Goal: Task Accomplishment & Management: Use online tool/utility

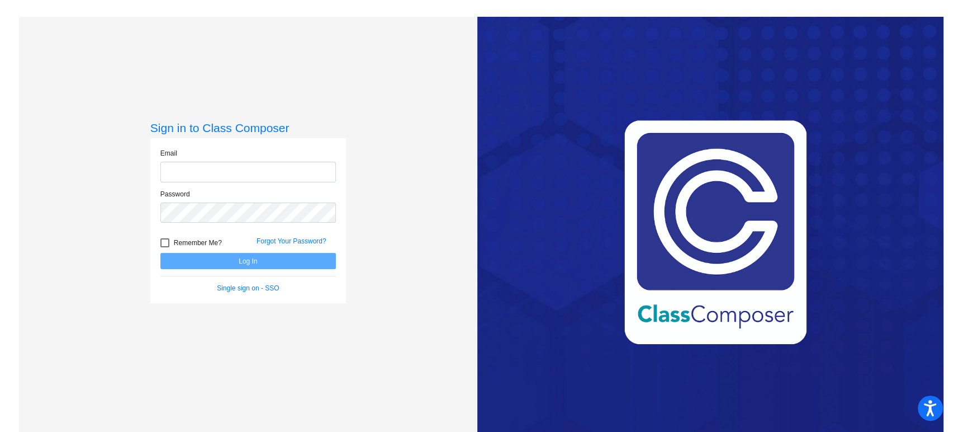
type input "[EMAIL_ADDRESS][DOMAIN_NAME]"
click at [259, 262] on button "Log In" at bounding box center [248, 261] width 176 height 16
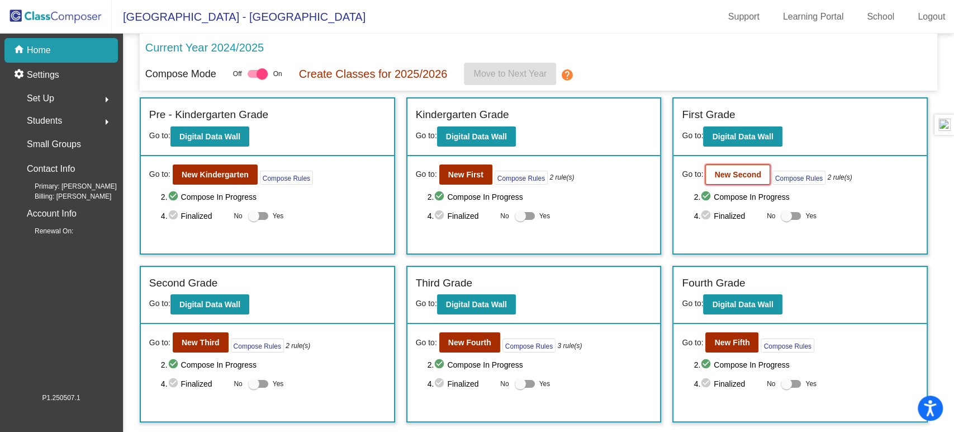
click at [739, 178] on b "New Second" at bounding box center [738, 174] width 46 height 9
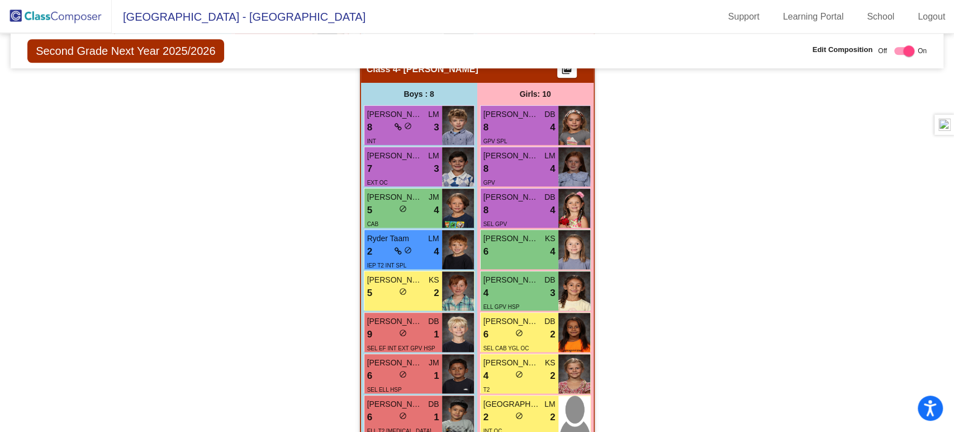
scroll to position [741, 0]
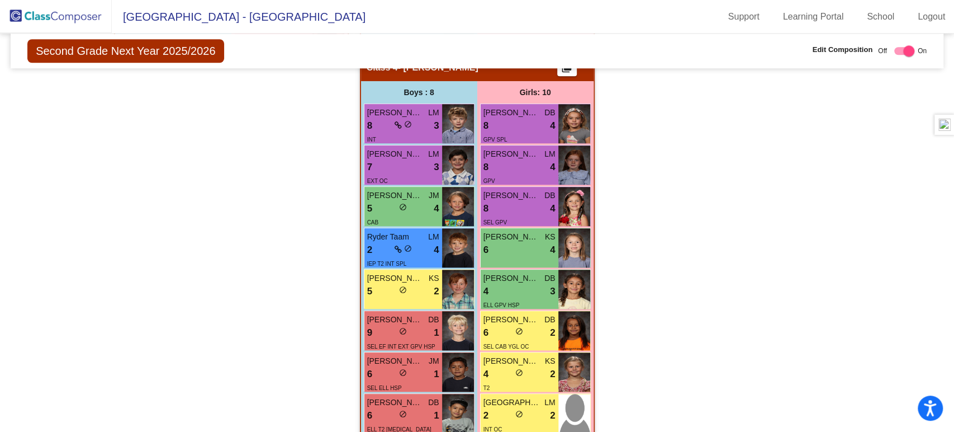
click at [418, 39] on div "Second Grade Next Year 2025/2026 Edit Composition Off On Incoming Digital Data …" at bounding box center [477, 51] width 933 height 35
click at [821, 188] on div "Hallway - Hallway Class picture_as_pdf Add Student First Name Last Name Student…" at bounding box center [477, 53] width 916 height 964
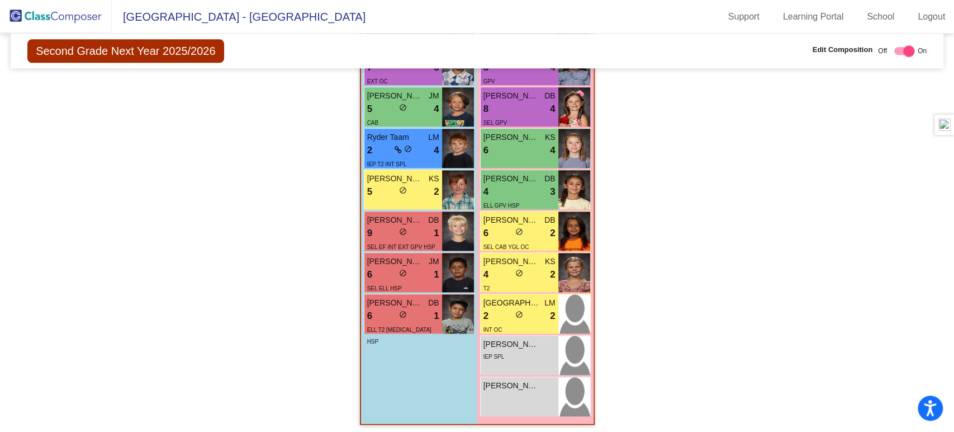
scroll to position [843, 0]
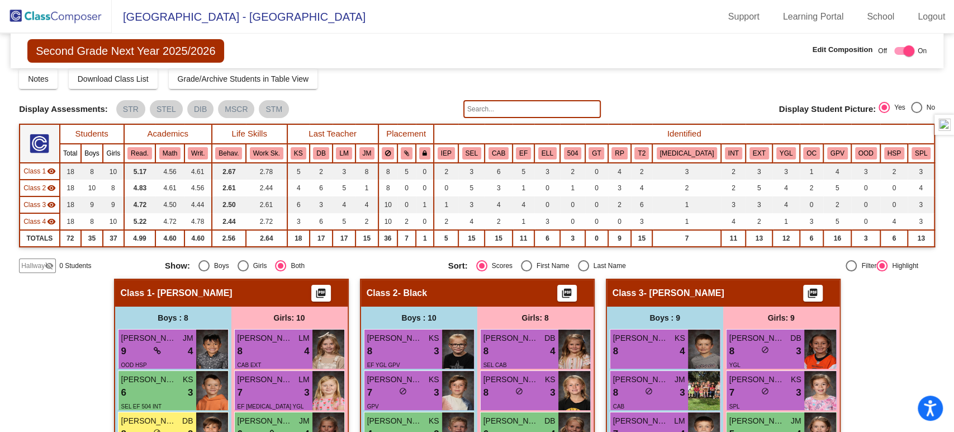
scroll to position [0, 0]
